Goal: Transaction & Acquisition: Purchase product/service

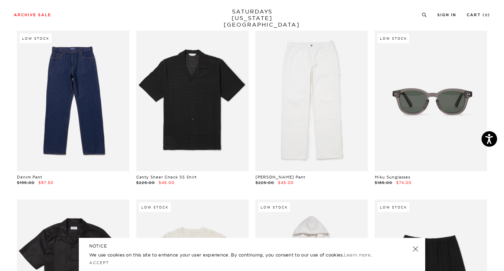
scroll to position [887, 0]
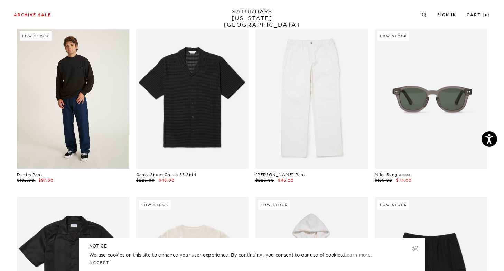
click at [105, 118] on link at bounding box center [73, 98] width 112 height 140
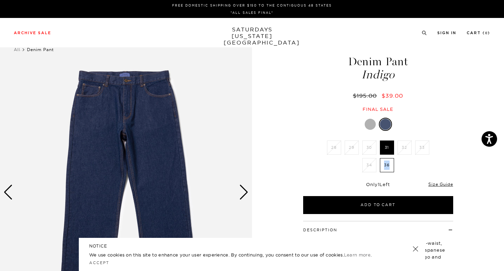
click at [241, 195] on div "Next slide" at bounding box center [243, 192] width 9 height 15
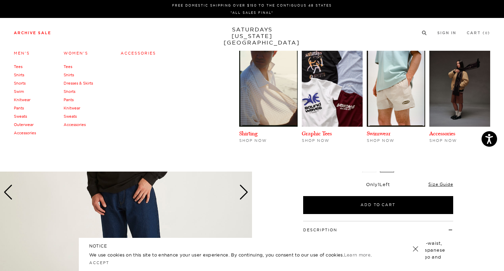
click at [49, 35] on link "Archive Sale" at bounding box center [32, 33] width 37 height 4
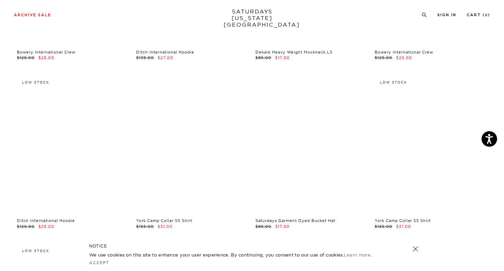
scroll to position [3238, 0]
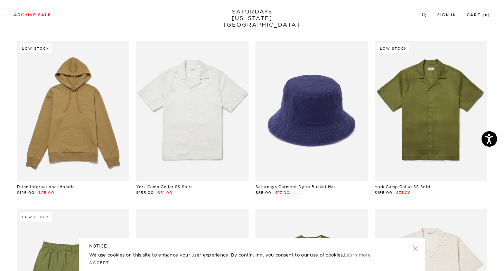
click at [415, 250] on link at bounding box center [416, 249] width 10 height 10
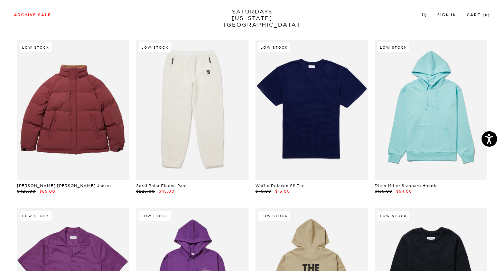
scroll to position [5439, 0]
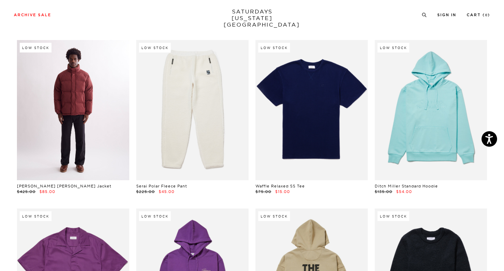
click at [44, 139] on link at bounding box center [73, 110] width 112 height 140
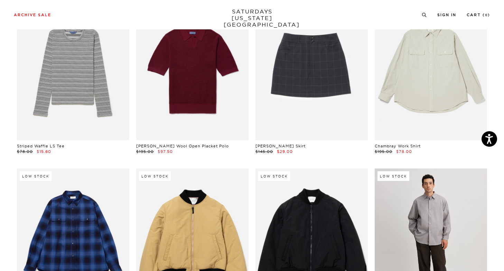
scroll to position [8854, 0]
